Goal: Check status: Check status

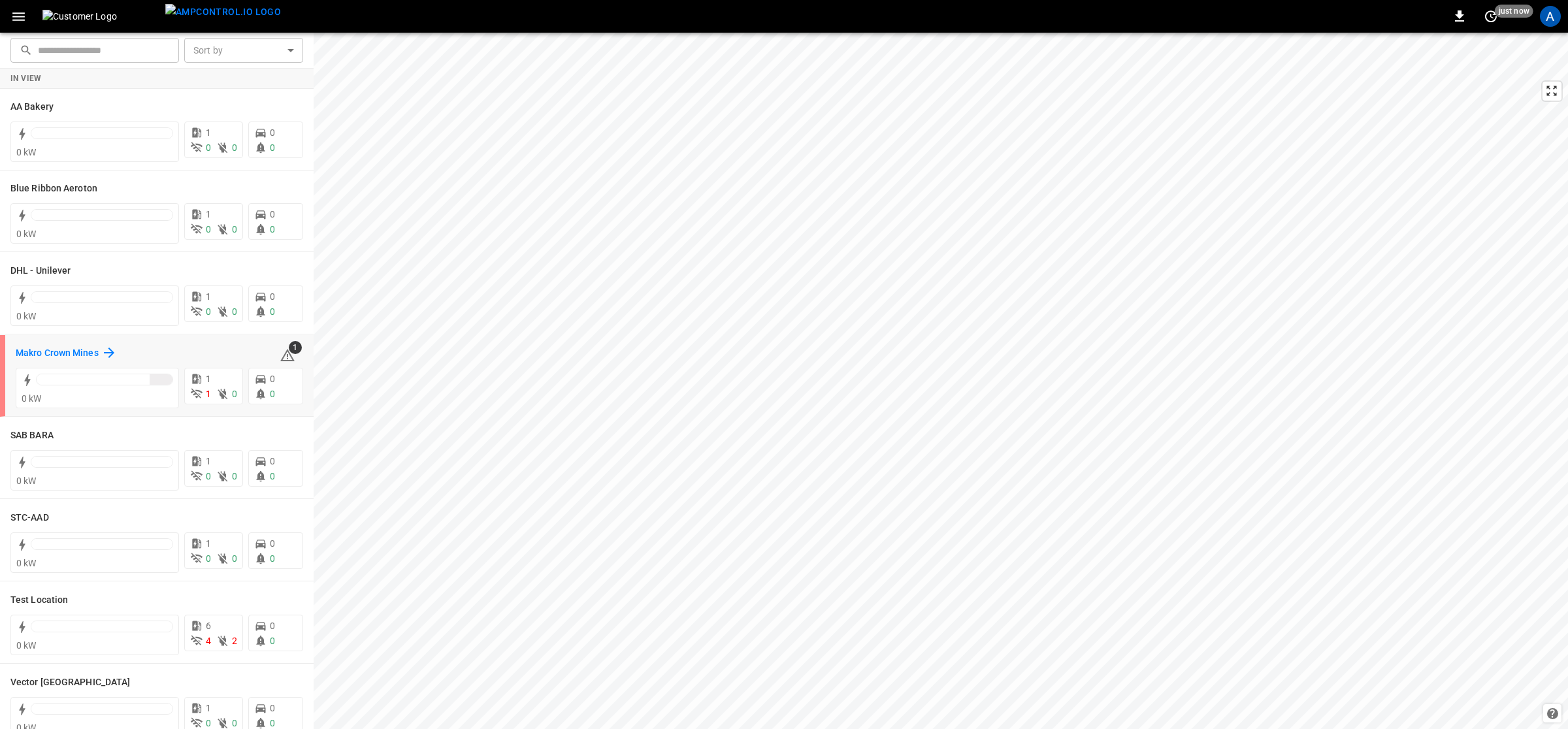
click at [52, 345] on div "Makro Crown Mines" at bounding box center [66, 353] width 102 height 16
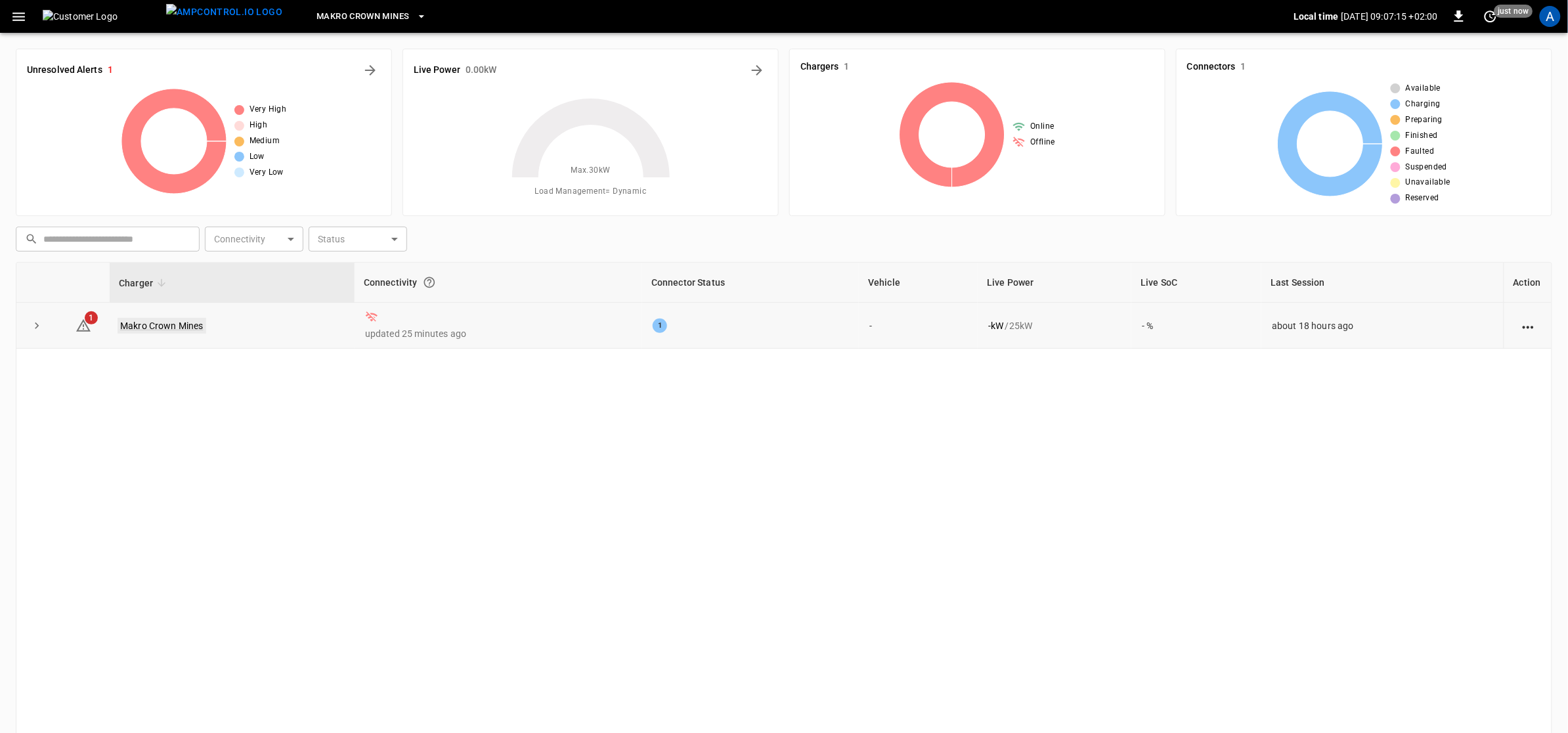
click at [161, 327] on link "Makro Crown Mines" at bounding box center [161, 326] width 89 height 16
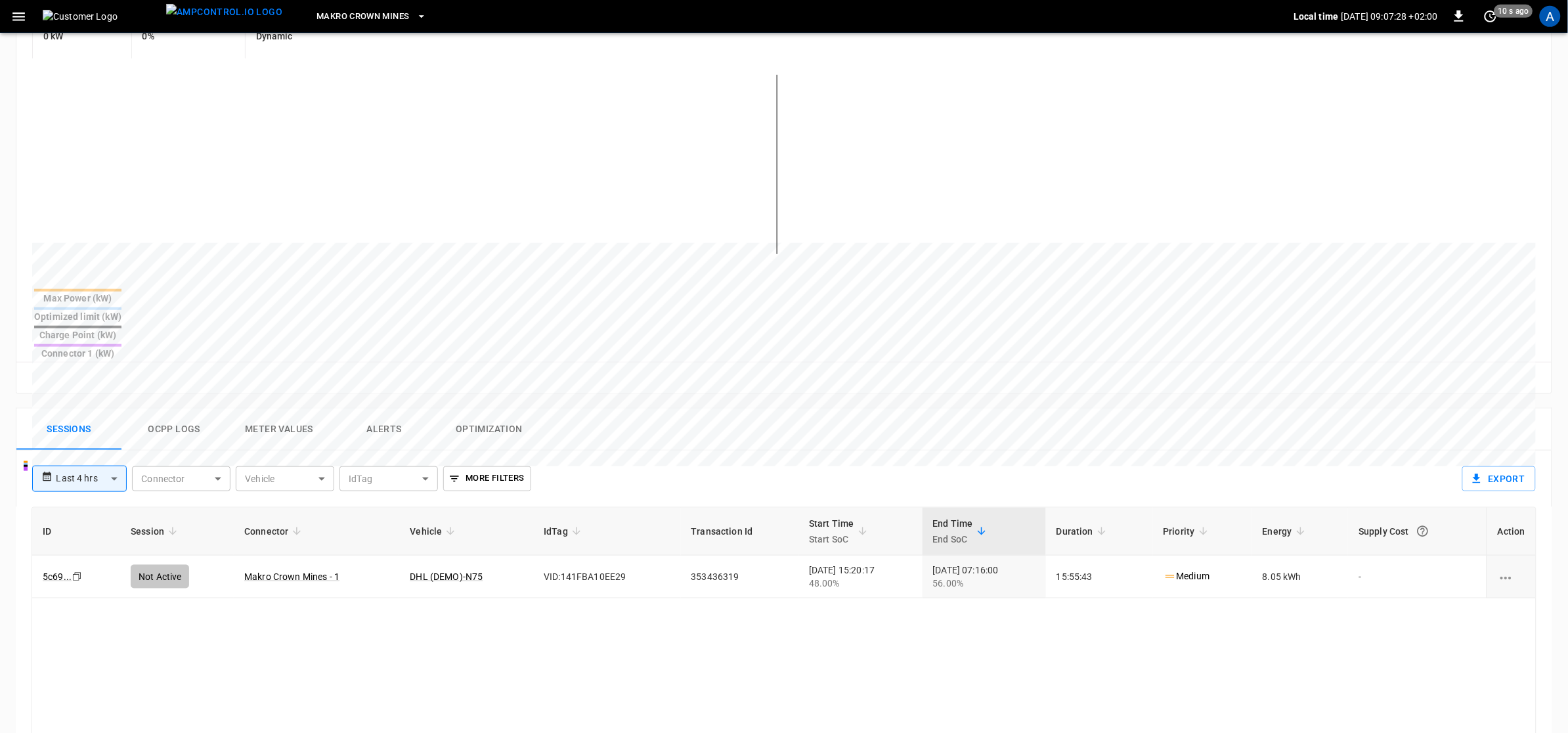
scroll to position [296, 0]
click at [444, 568] on link "DHL (DEMO)-N75" at bounding box center [446, 576] width 78 height 16
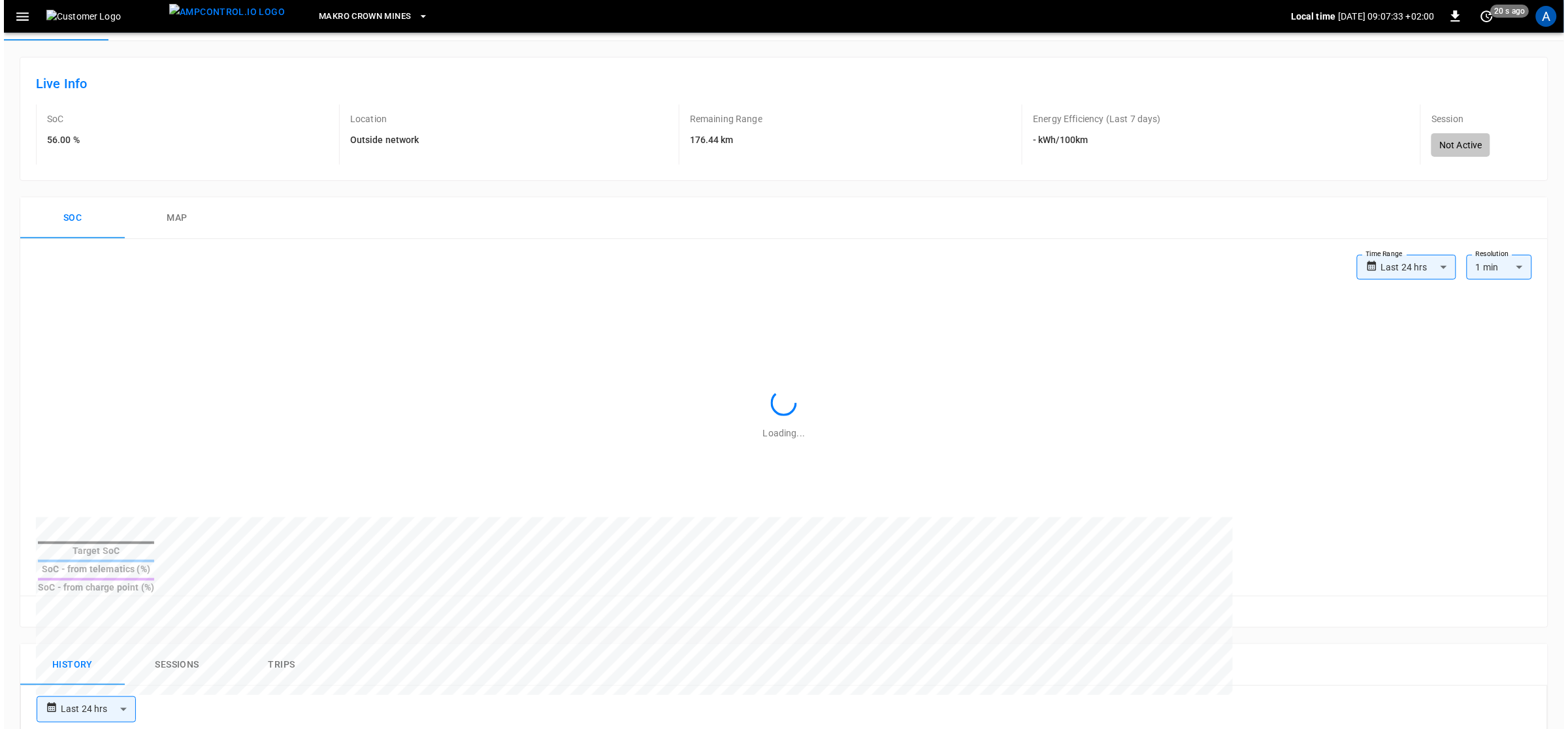
scroll to position [295, 0]
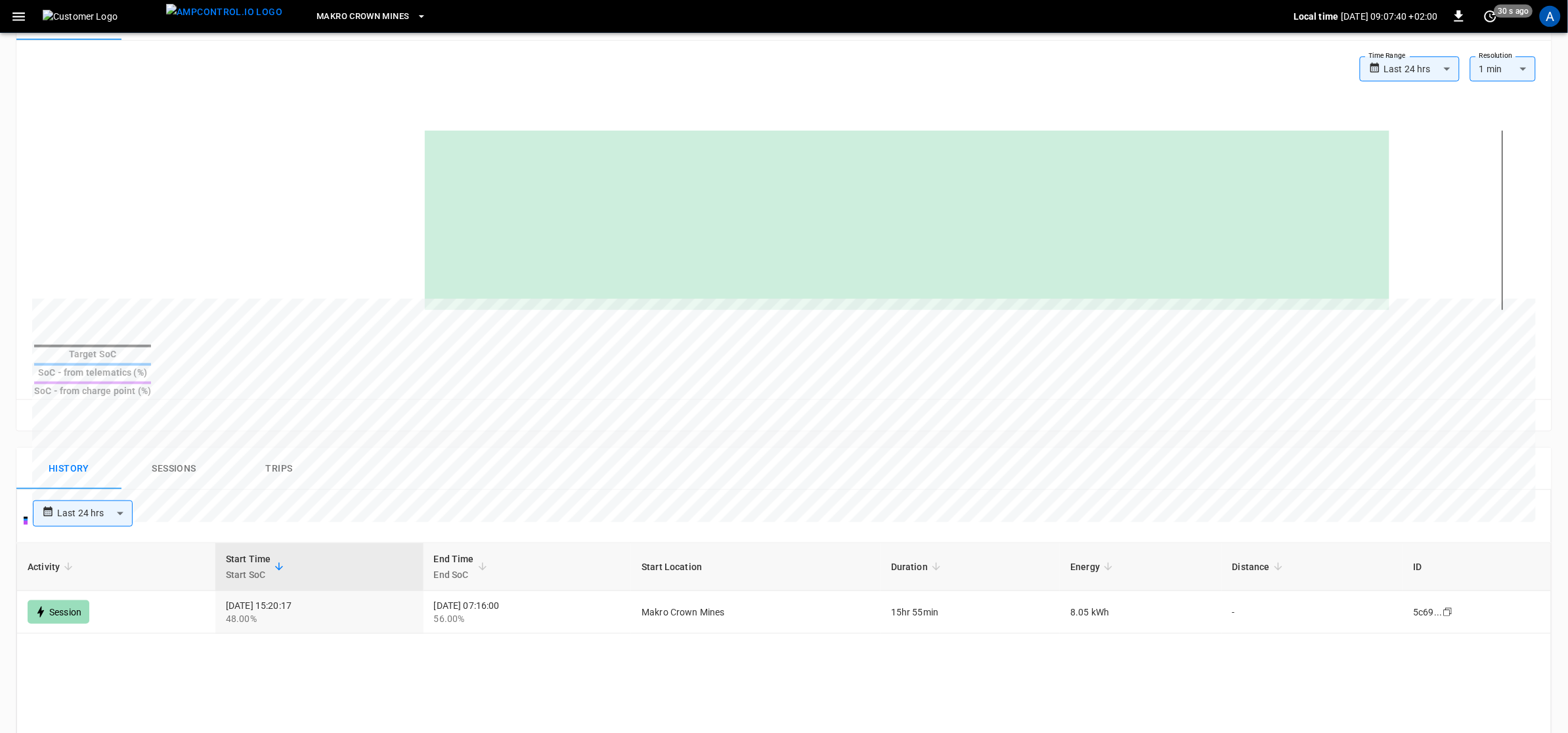
click at [21, 21] on icon "button" at bounding box center [19, 17] width 17 height 17
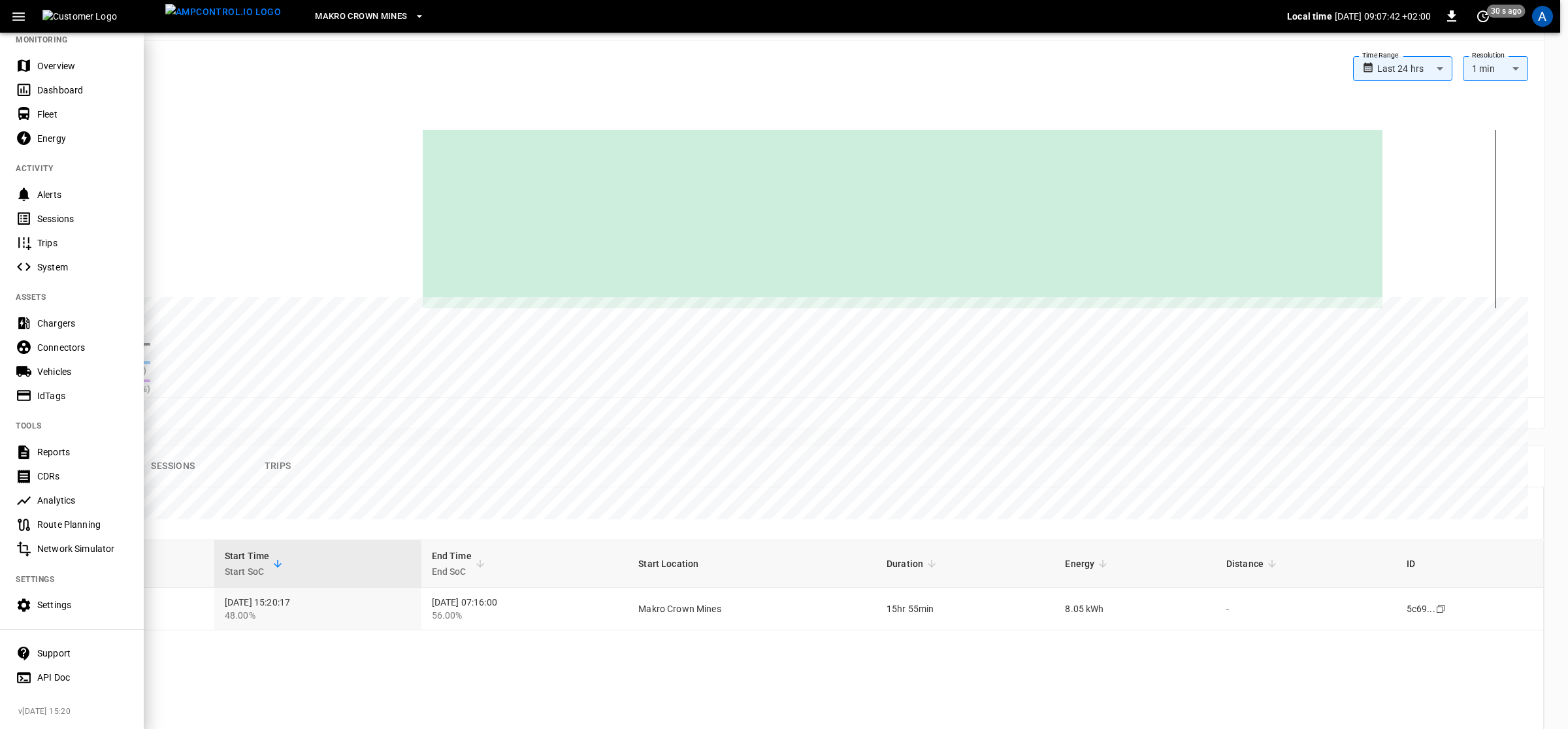
scroll to position [24, 0]
click at [49, 366] on div "Vehicles" at bounding box center [82, 372] width 91 height 13
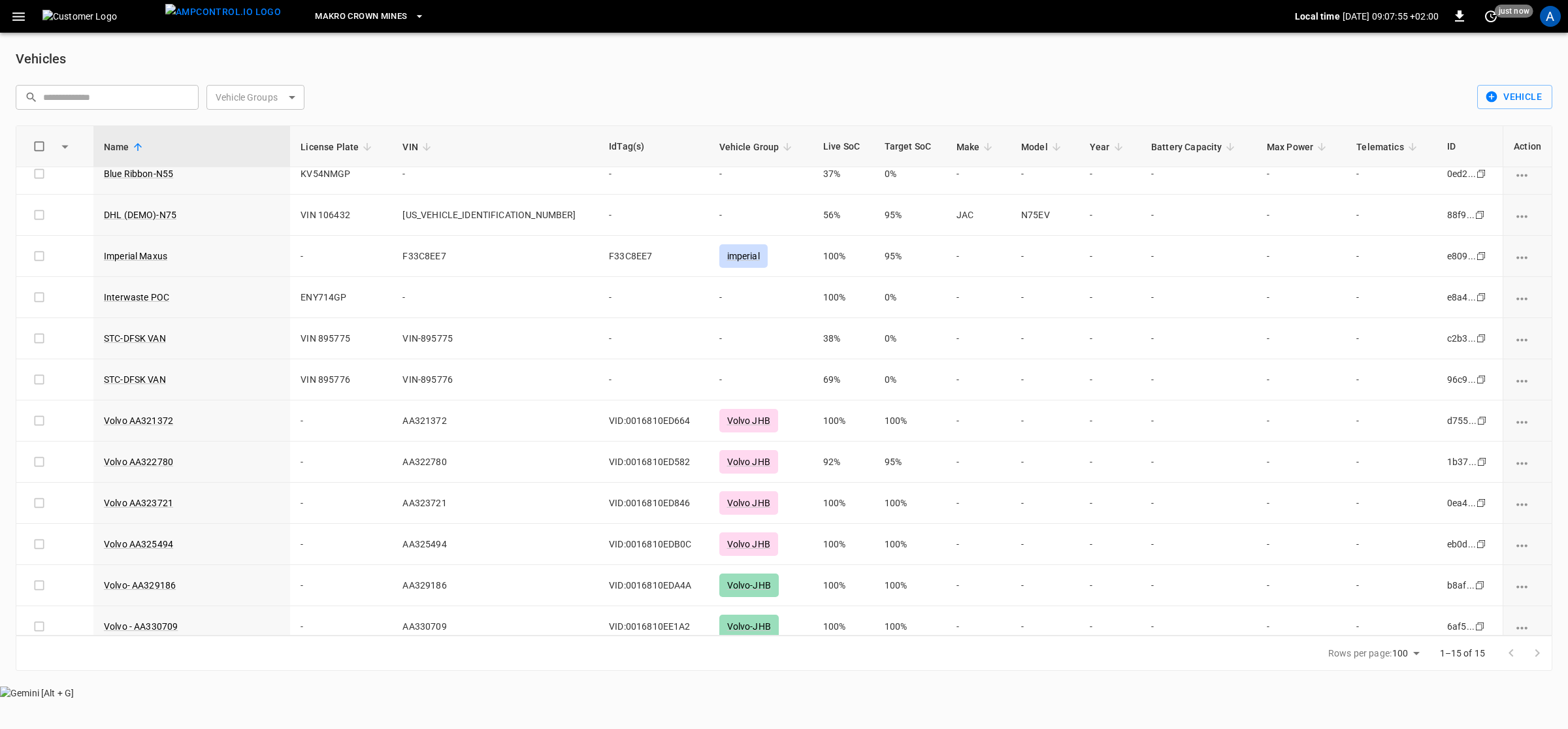
scroll to position [151, 0]
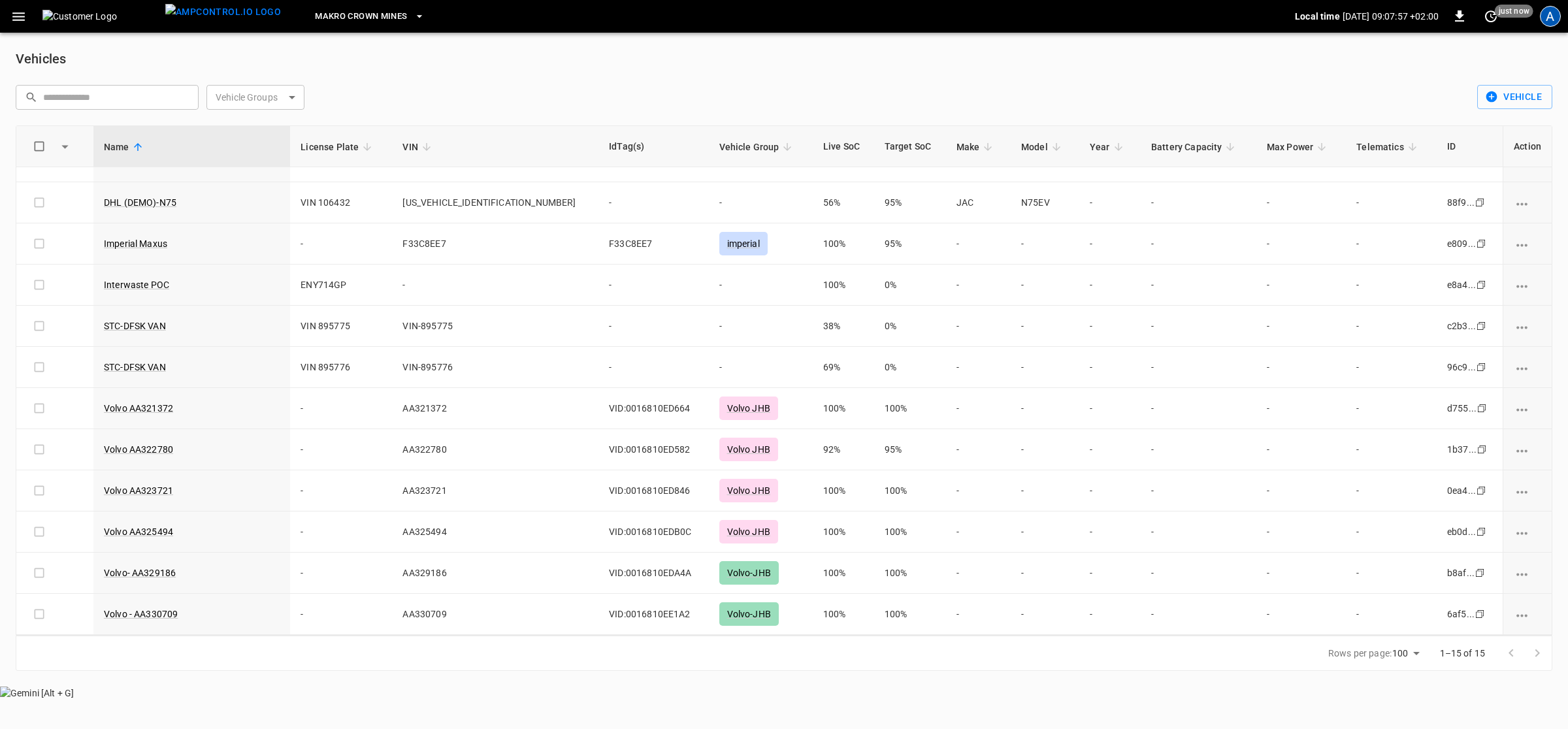
click at [1546, 17] on div "A" at bounding box center [1550, 16] width 21 height 21
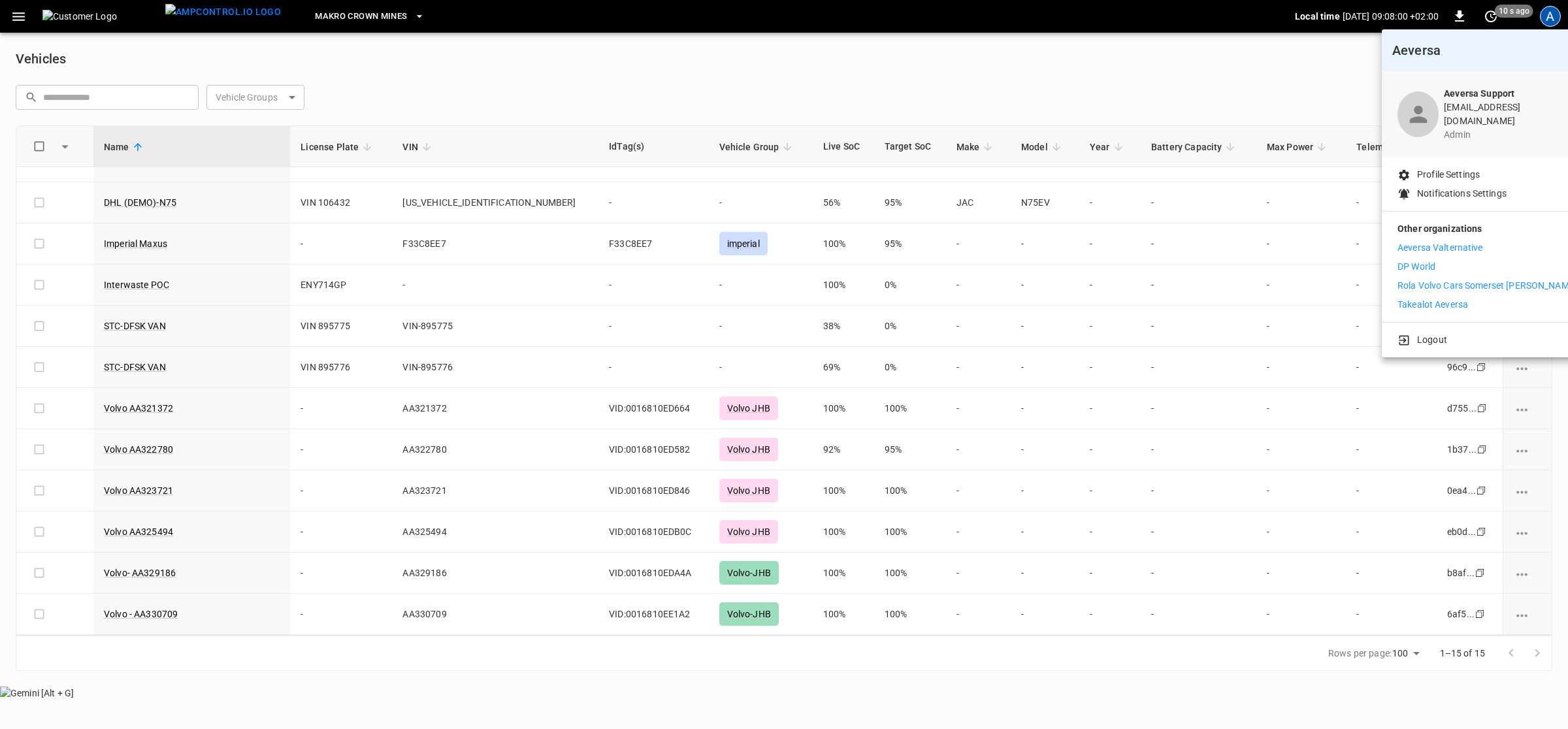
click at [1431, 298] on p "Takealot Aeversa" at bounding box center [1433, 305] width 70 height 14
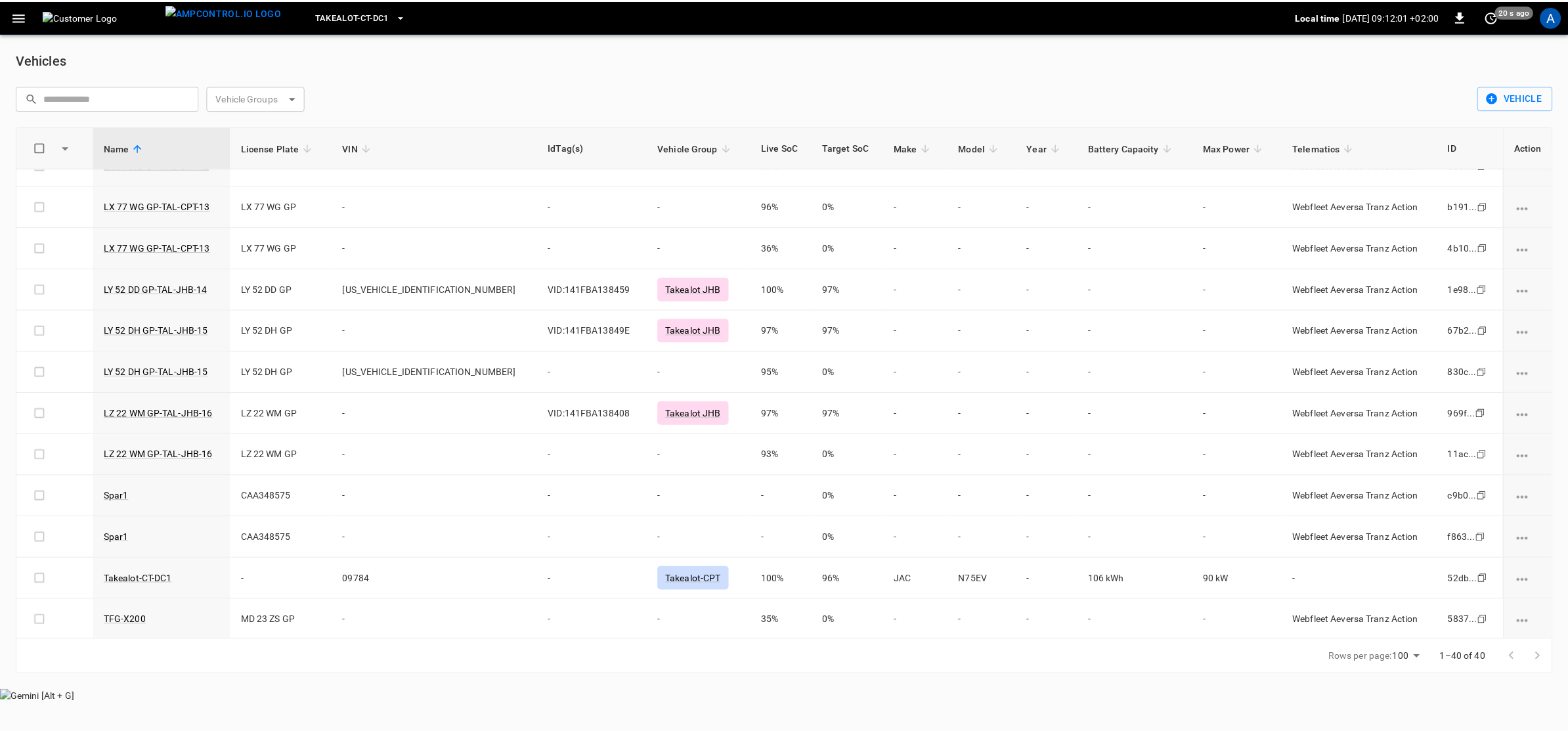
scroll to position [1190, 0]
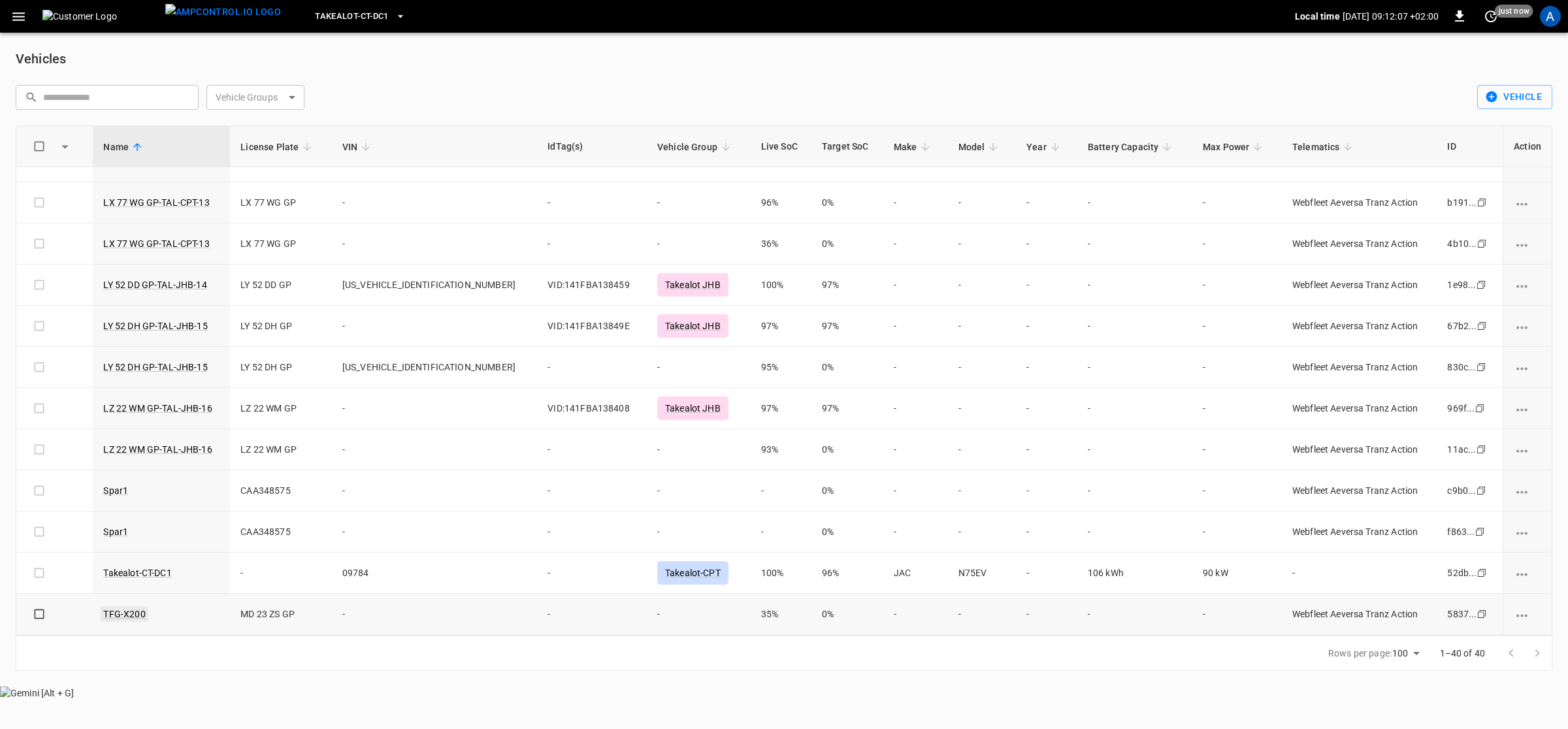
click at [133, 611] on link "TFG-X200" at bounding box center [124, 614] width 47 height 16
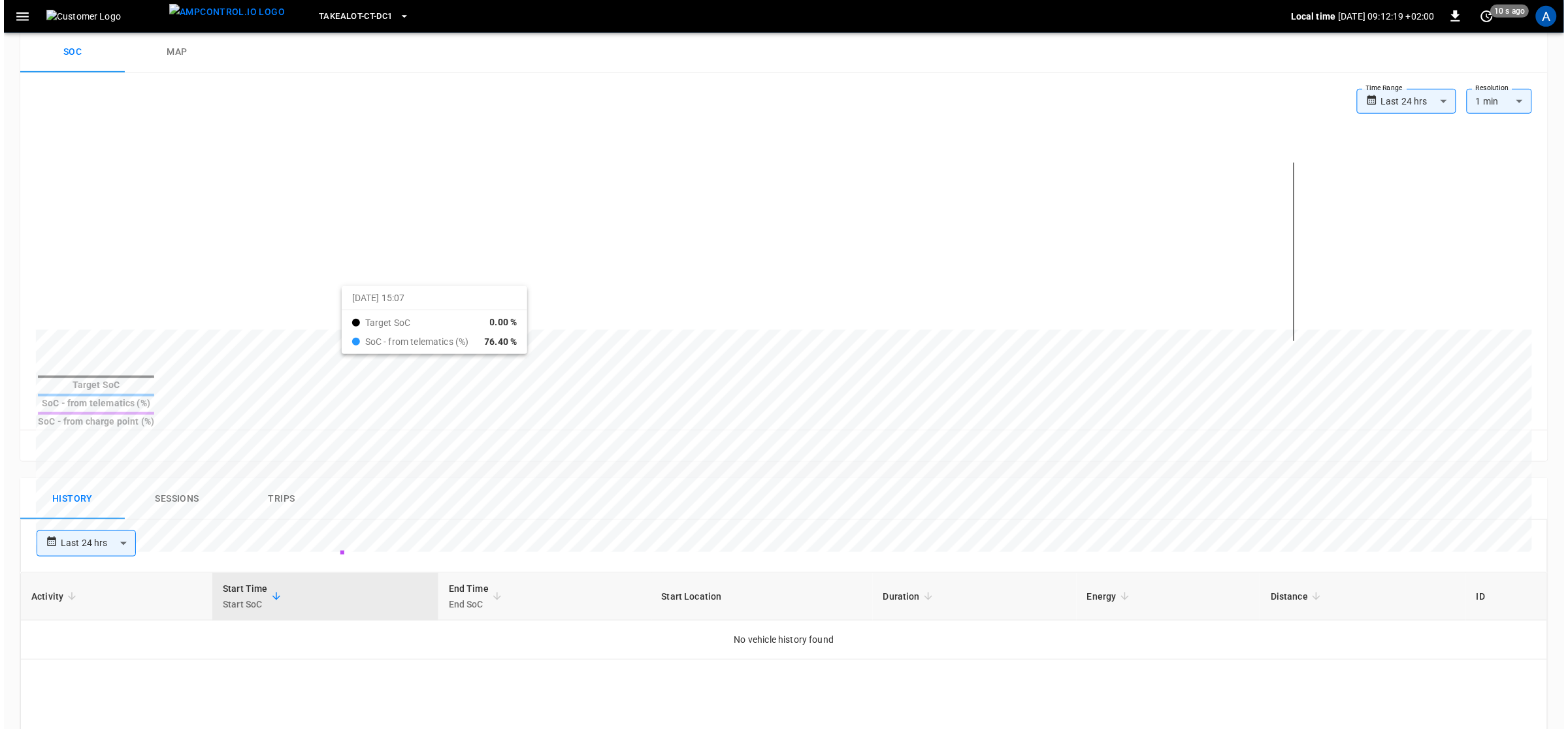
scroll to position [163, 0]
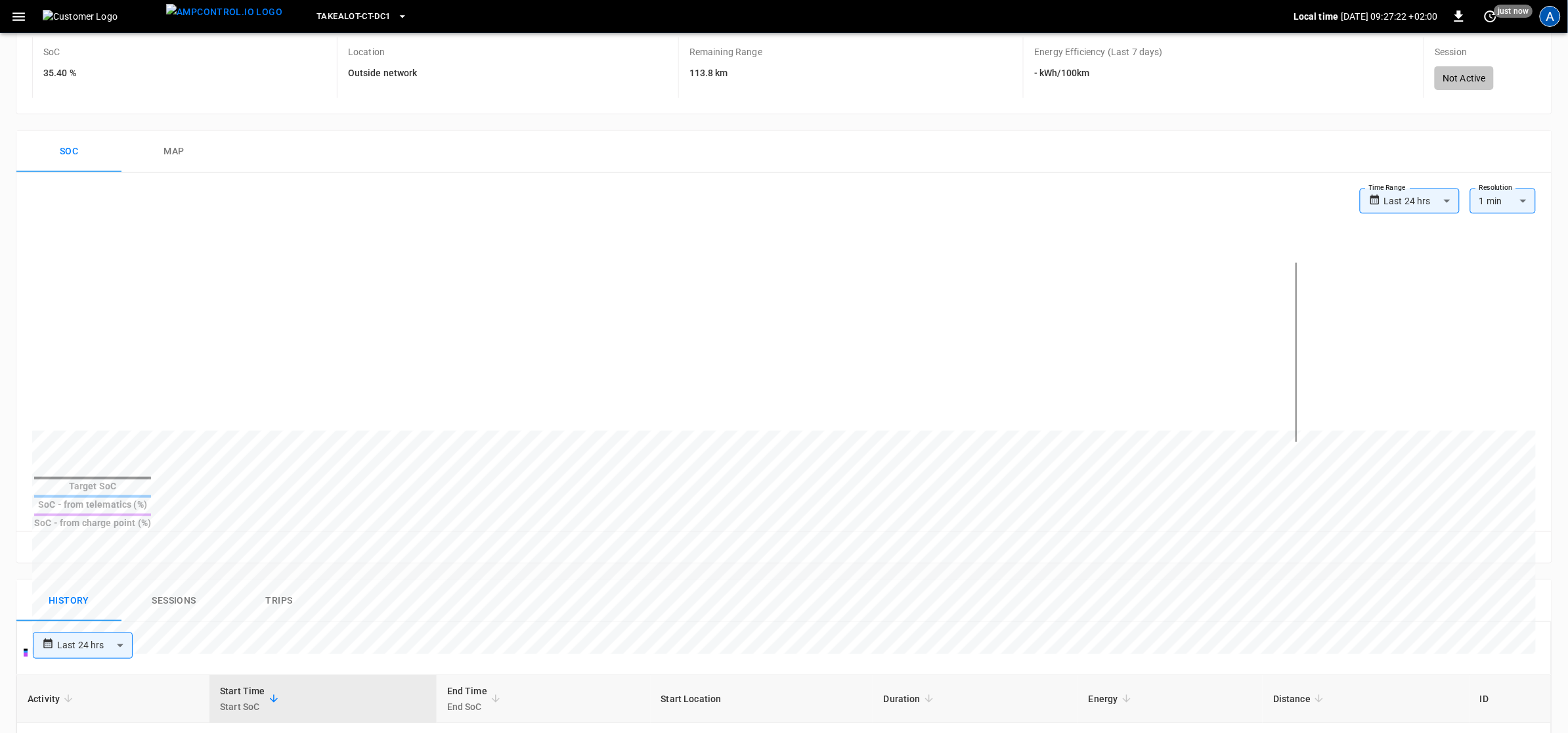
click at [1543, 20] on div "A" at bounding box center [1549, 16] width 21 height 21
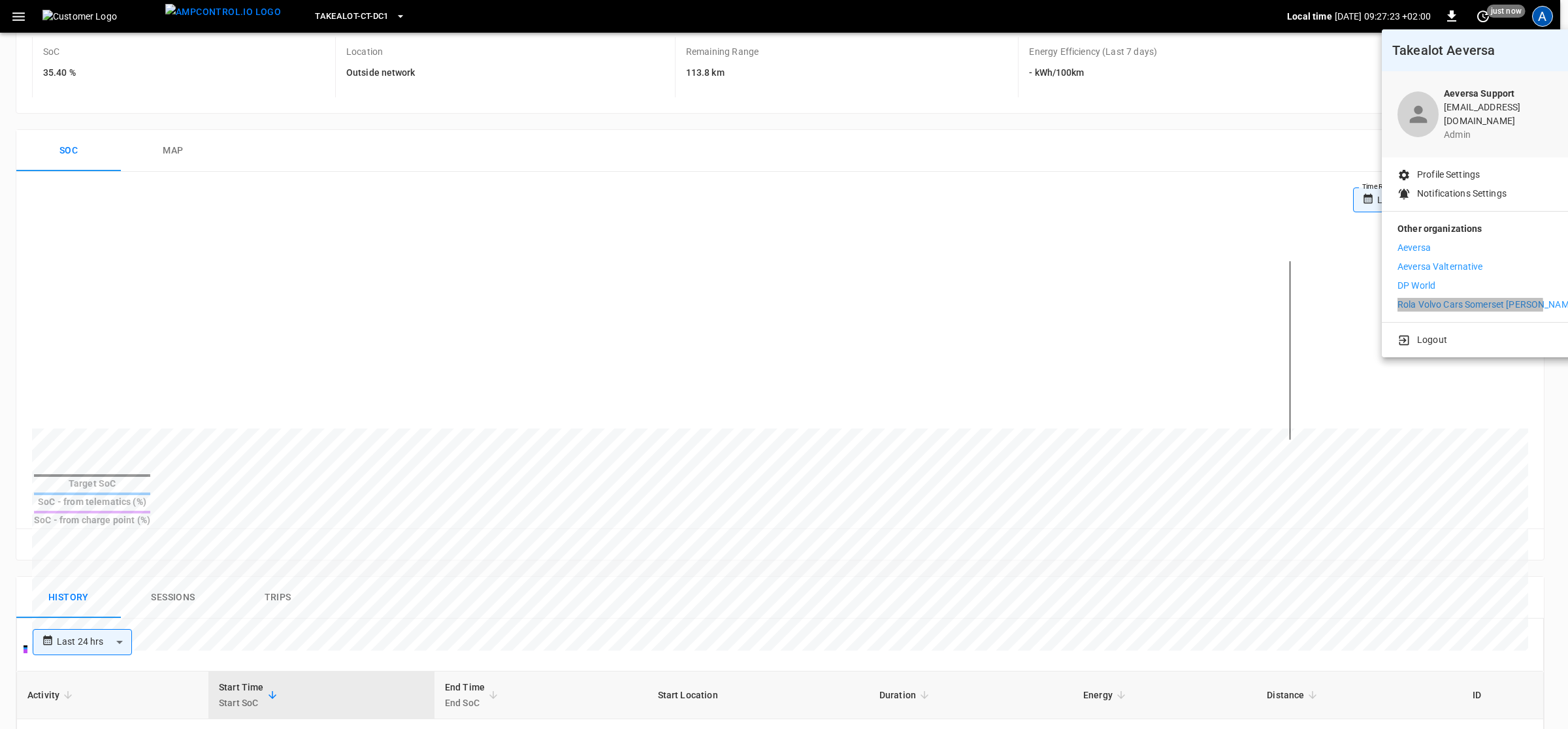
click at [1433, 298] on p "Rola Volvo Cars Somerset [PERSON_NAME]" at bounding box center [1488, 305] width 180 height 14
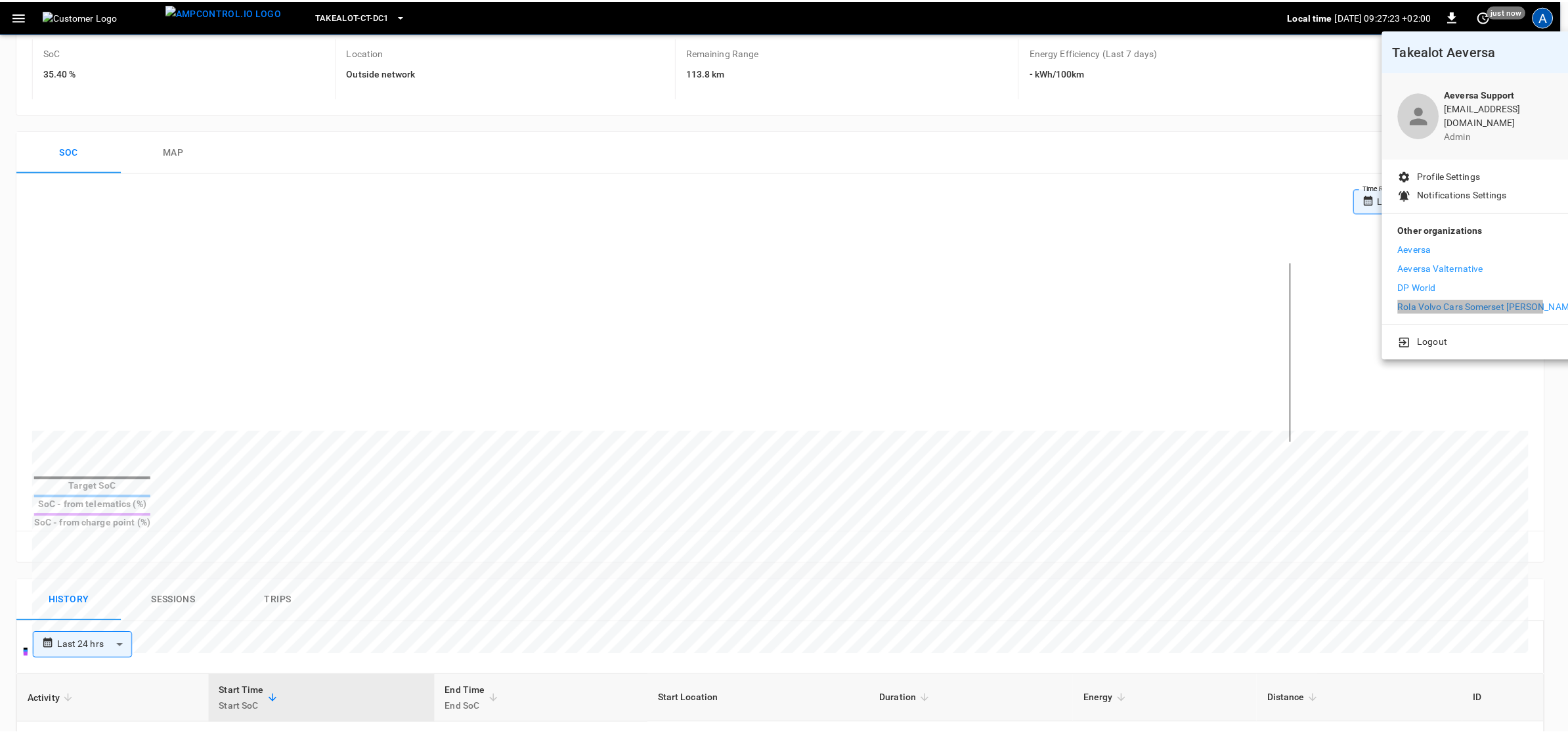
scroll to position [93, 0]
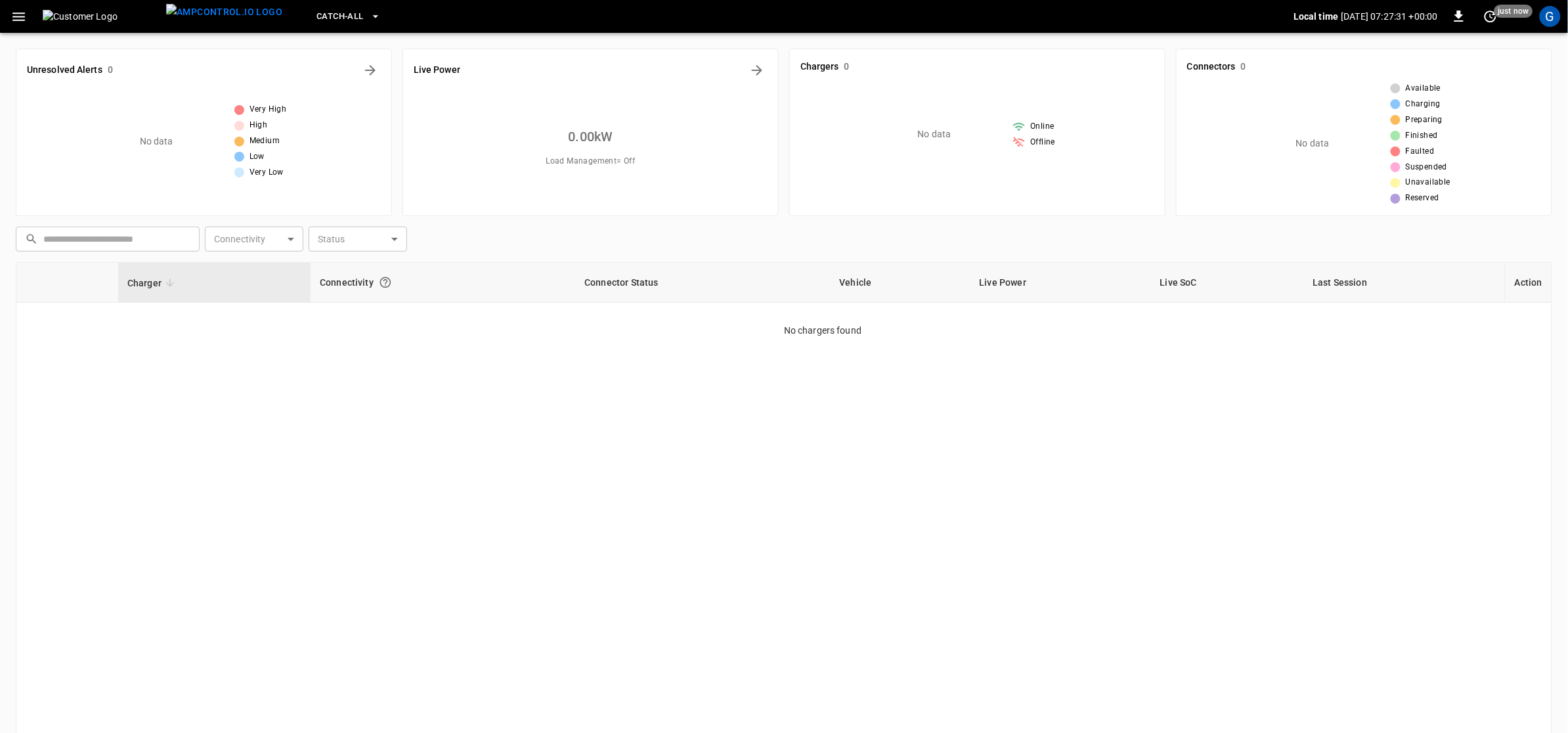
click at [369, 17] on icon "button" at bounding box center [376, 17] width 13 height 13
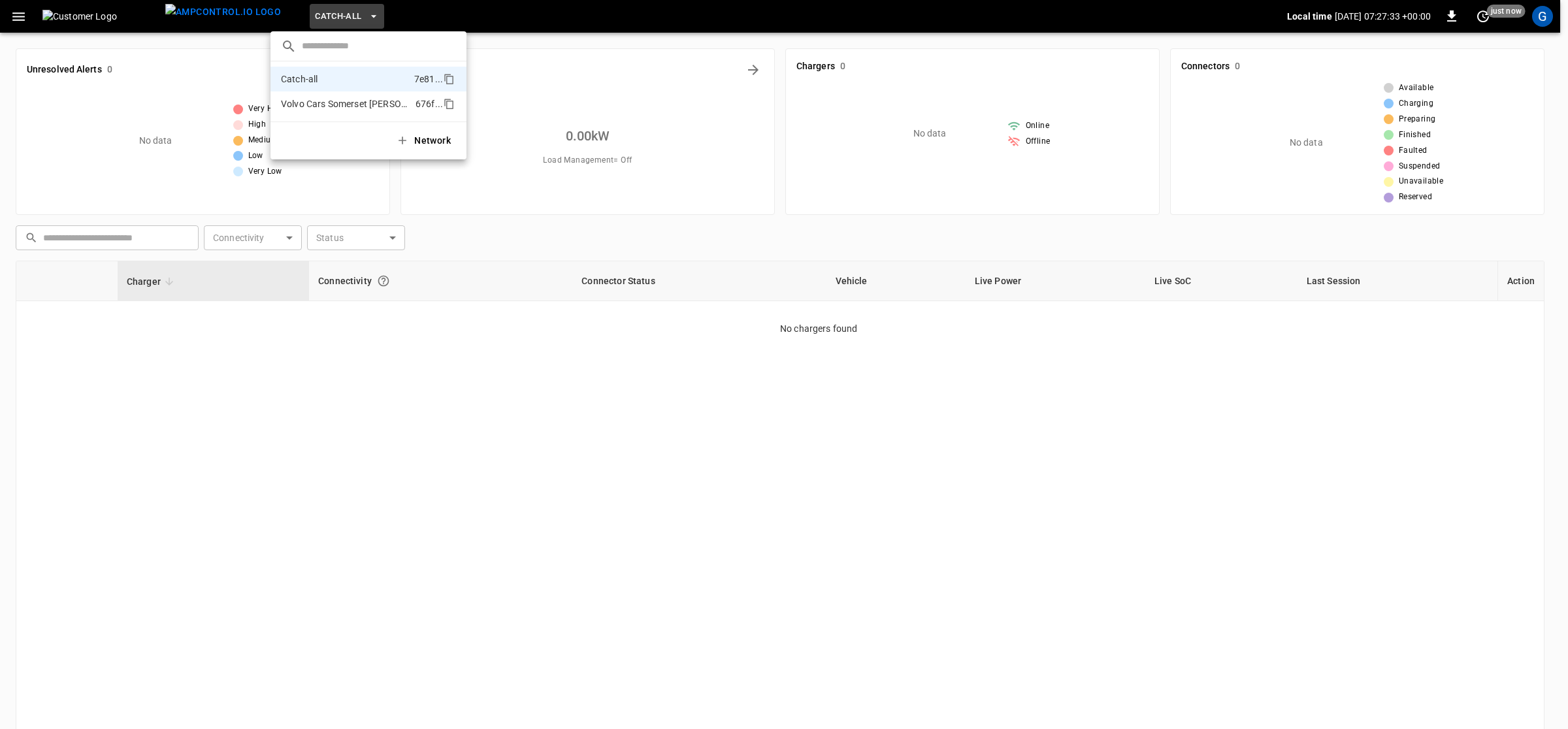
click at [325, 109] on p "Volvo Cars Somerset [PERSON_NAME]" at bounding box center [345, 104] width 130 height 13
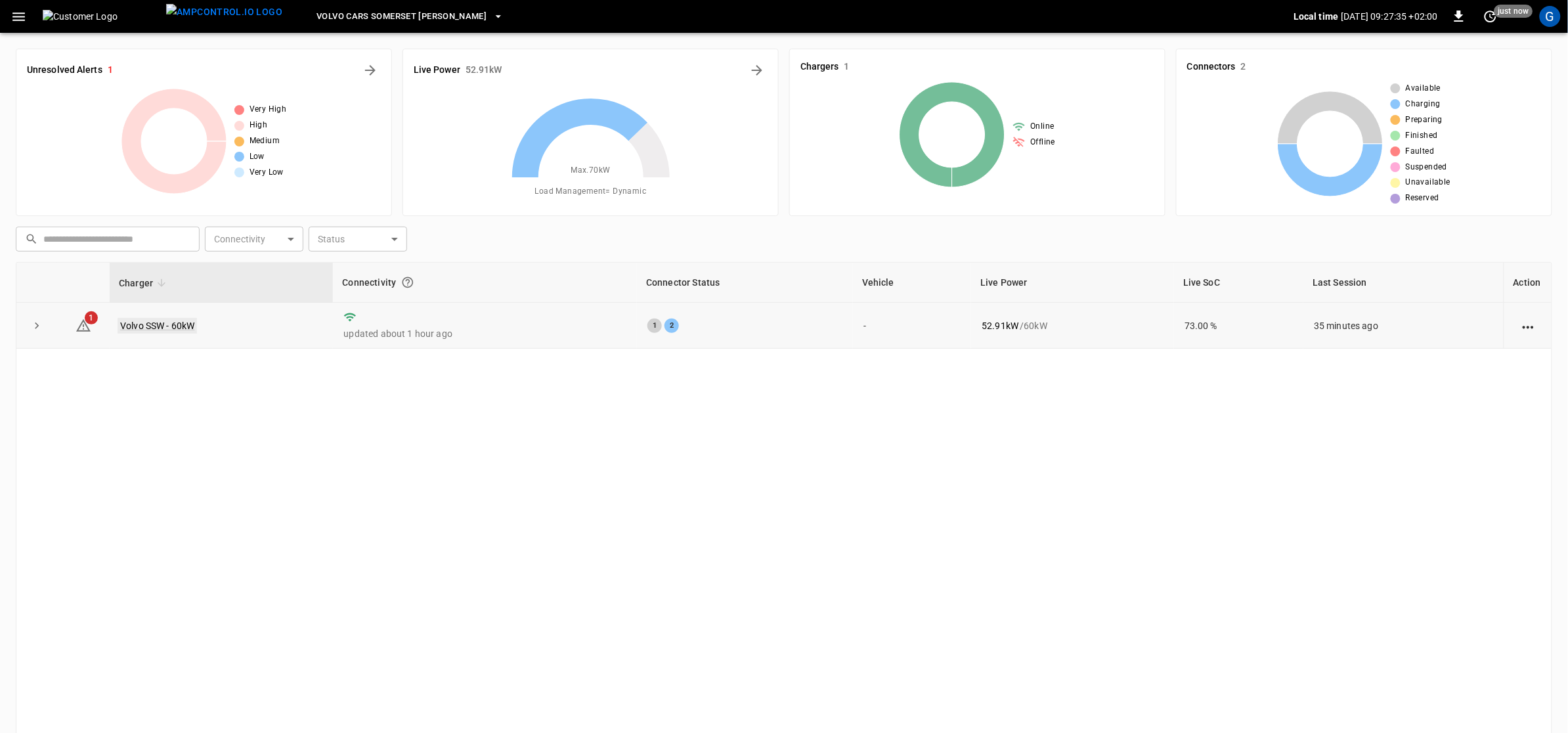
click at [189, 323] on link "Volvo SSW - 60kW" at bounding box center [157, 326] width 79 height 16
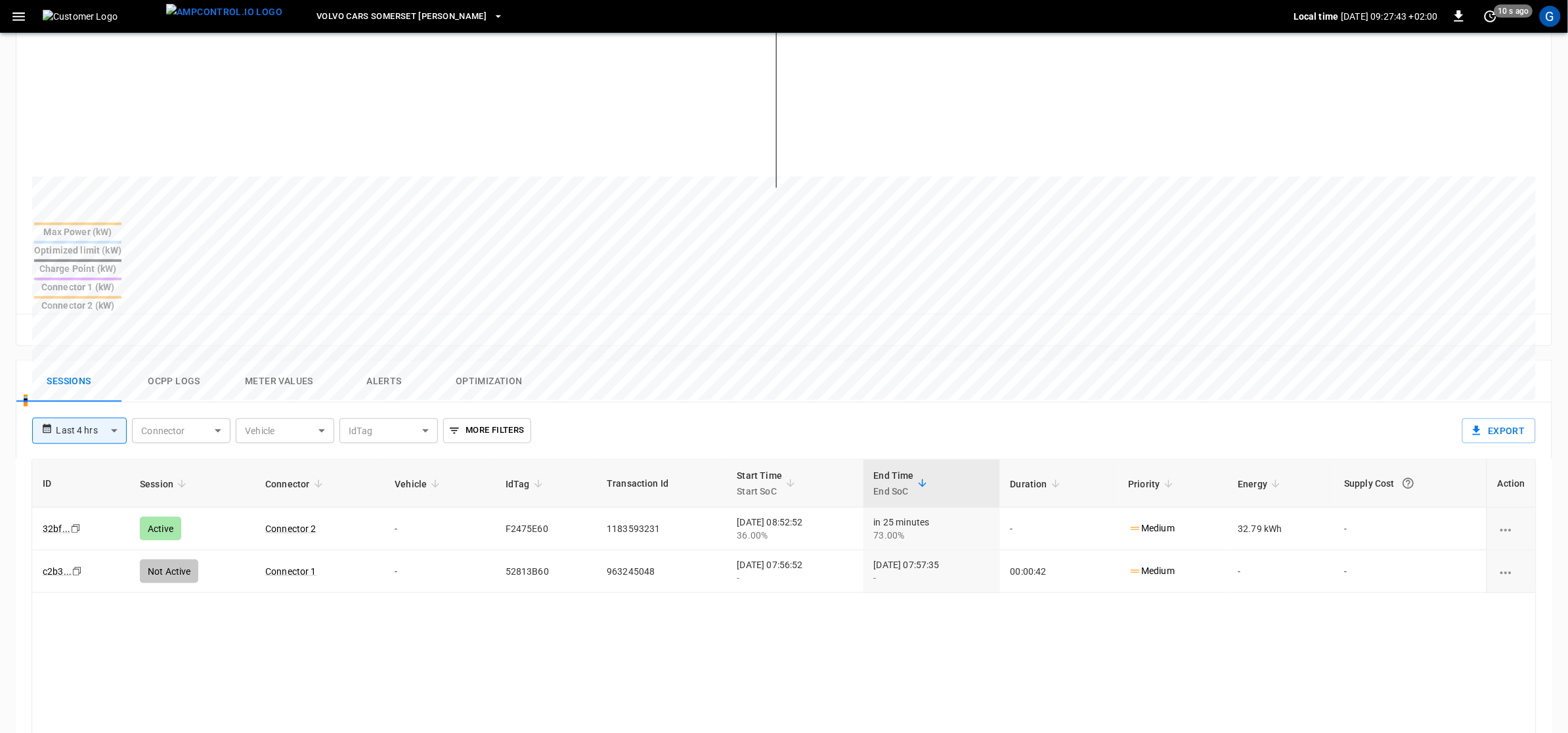
scroll to position [362, 0]
click at [113, 369] on body "**********" at bounding box center [787, 336] width 1575 height 1399
click at [91, 421] on li "Last 24 hrs" at bounding box center [79, 418] width 95 height 21
type input "**********"
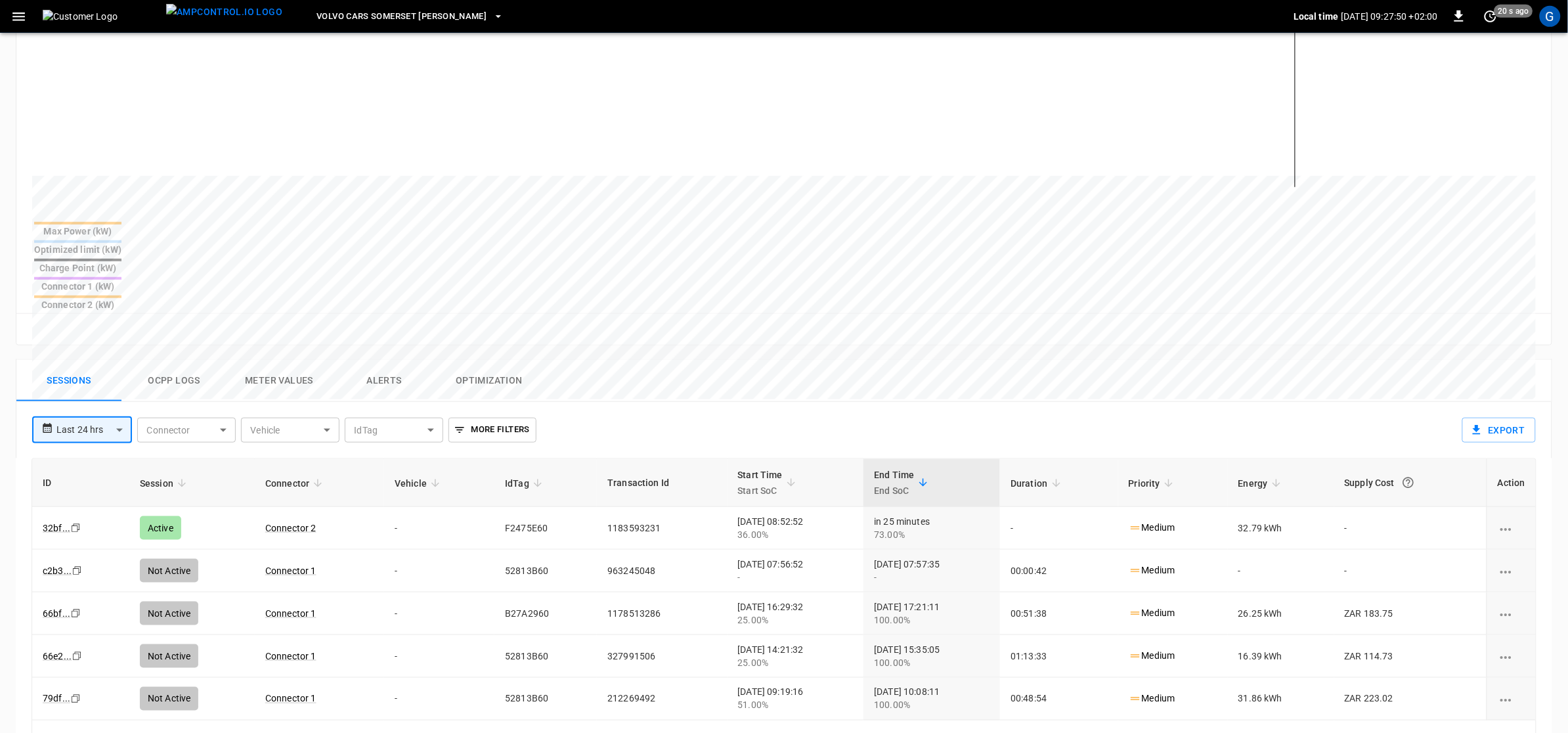
click at [113, 364] on body "**********" at bounding box center [784, 336] width 1568 height 1399
click at [91, 437] on li "Last 48 hrs" at bounding box center [82, 439] width 100 height 21
type input "**********"
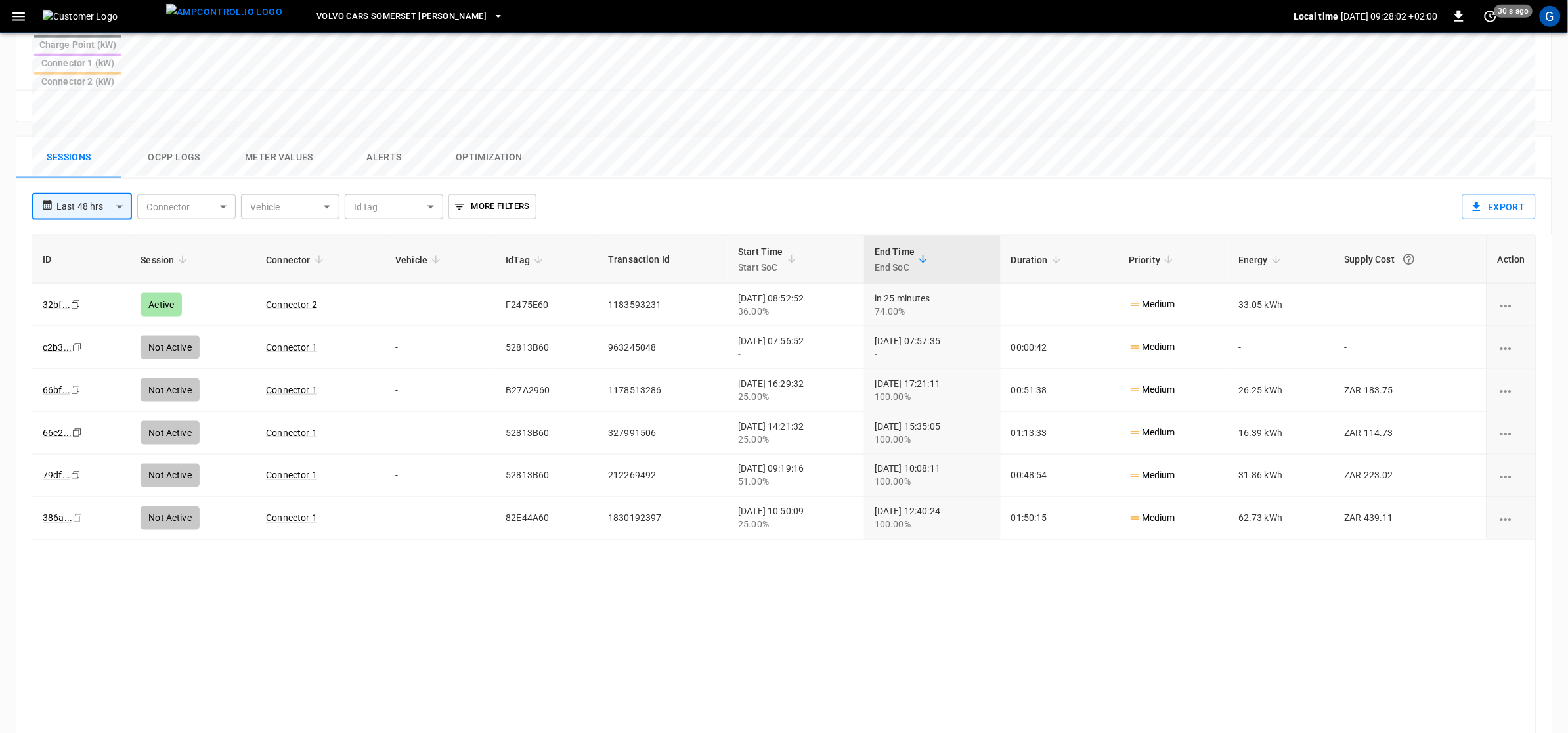
scroll to position [590, 0]
